Goal: Entertainment & Leisure: Consume media (video, audio)

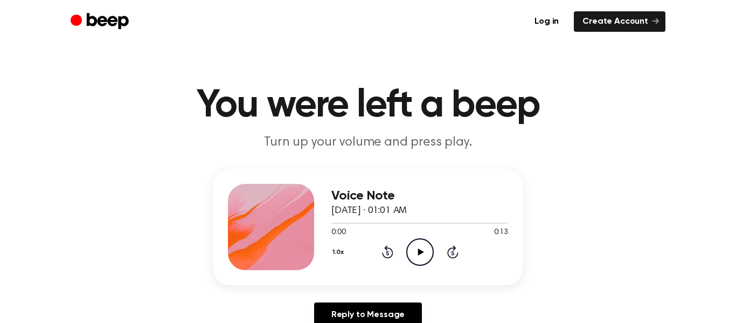
click at [421, 255] on icon "Play Audio" at bounding box center [419, 251] width 27 height 27
click at [421, 260] on icon "Play Audio" at bounding box center [419, 251] width 27 height 27
click at [416, 255] on icon "Play Audio" at bounding box center [419, 251] width 27 height 27
click at [425, 260] on icon "Play Audio" at bounding box center [419, 251] width 27 height 27
click at [419, 253] on icon at bounding box center [420, 251] width 6 height 7
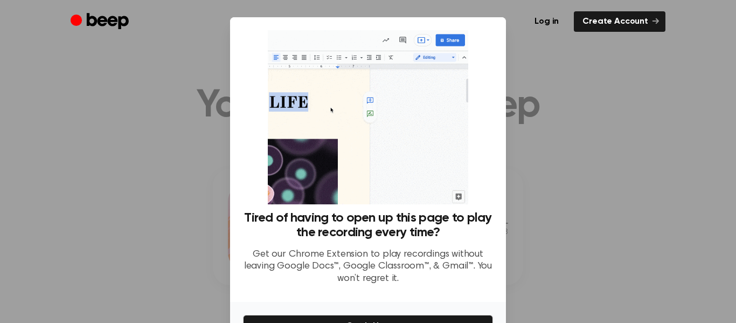
click at [631, 225] on div at bounding box center [368, 161] width 736 height 323
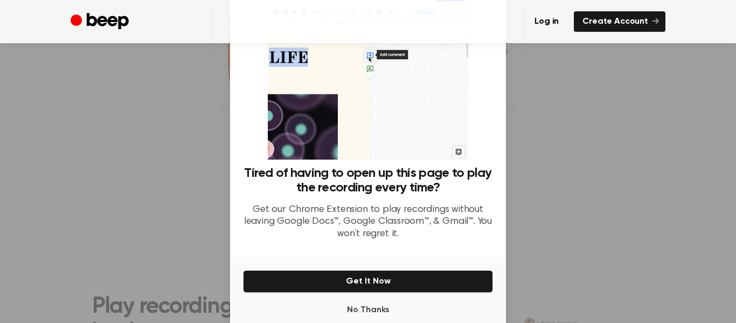
scroll to position [45, 0]
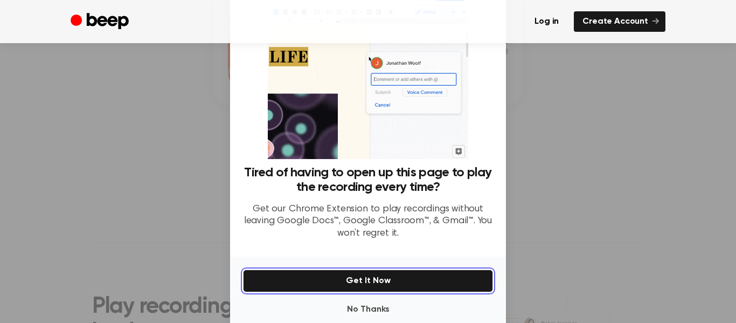
click at [469, 283] on button "Get It Now" at bounding box center [368, 280] width 250 height 23
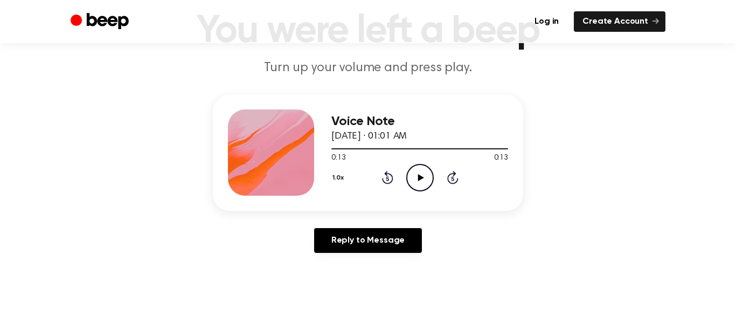
scroll to position [75, 0]
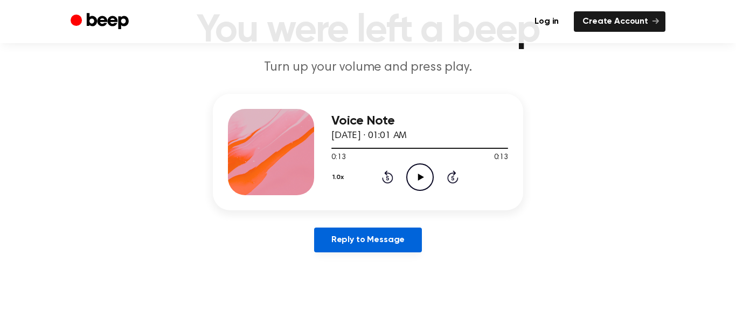
click at [397, 245] on link "Reply to Message" at bounding box center [368, 239] width 108 height 25
